Goal: Navigation & Orientation: Find specific page/section

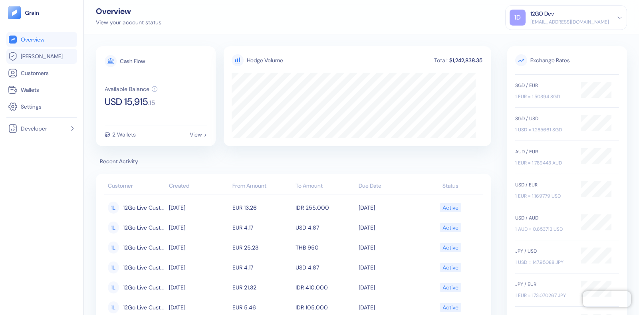
click at [43, 55] on link "[PERSON_NAME]" at bounding box center [42, 57] width 68 height 10
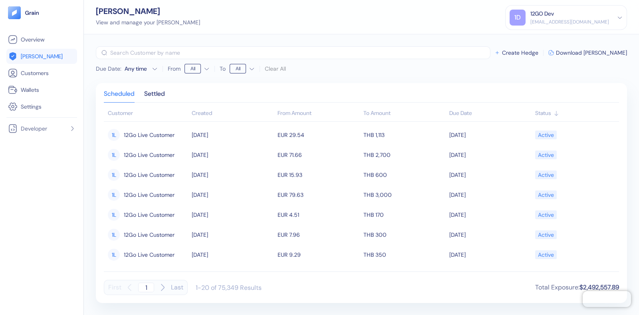
click at [34, 60] on span "[PERSON_NAME]" at bounding box center [42, 56] width 42 height 8
click at [35, 59] on span "[PERSON_NAME]" at bounding box center [42, 56] width 42 height 8
